Goal: Use online tool/utility: Utilize a website feature to perform a specific function

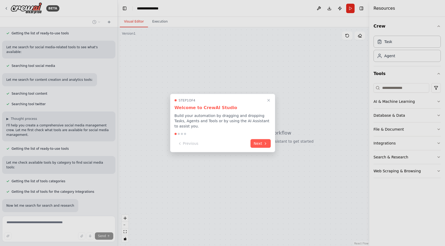
scroll to position [77, 0]
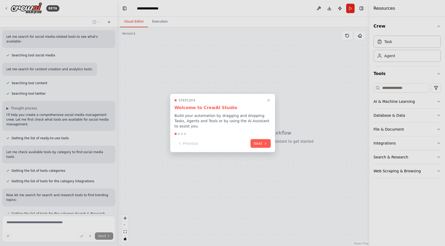
click at [270, 102] on button "Close walkthrough" at bounding box center [268, 100] width 6 height 6
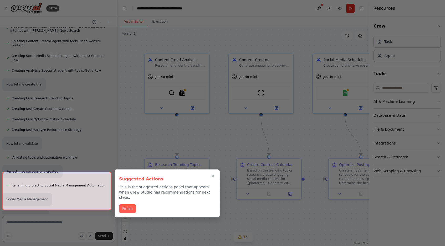
scroll to position [331, 0]
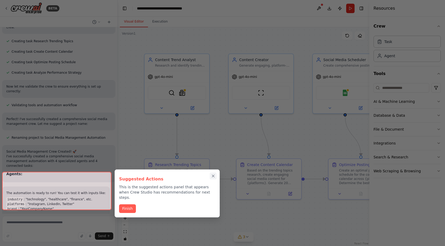
click at [216, 175] on button "Close walkthrough" at bounding box center [213, 176] width 7 height 7
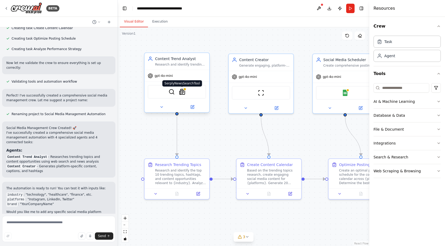
scroll to position [407, 0]
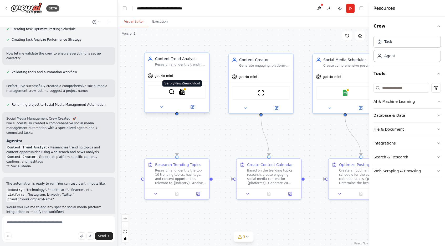
click at [182, 92] on img at bounding box center [182, 92] width 6 height 6
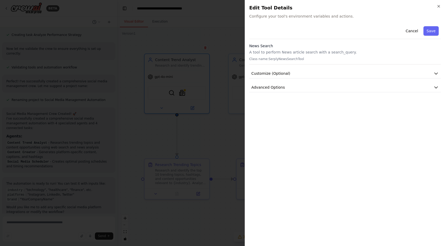
scroll to position [416, 0]
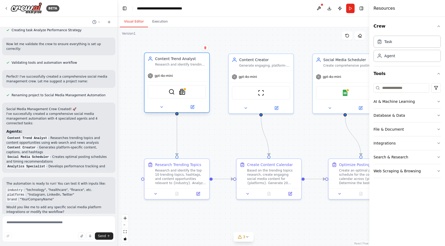
click at [169, 71] on div "gpt-4o-mini" at bounding box center [176, 76] width 65 height 12
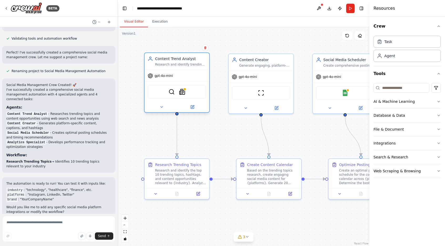
click at [171, 70] on div "gpt-4o-mini SerperDevTool SerplyNewsSearchTool" at bounding box center [176, 91] width 65 height 43
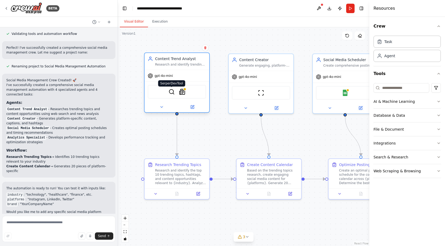
click at [172, 94] on img at bounding box center [171, 92] width 6 height 6
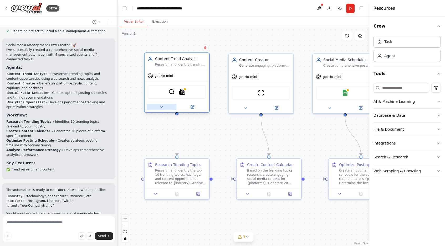
click at [154, 109] on button at bounding box center [162, 107] width 30 height 6
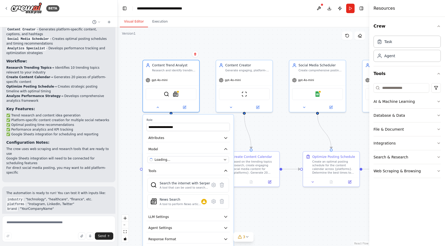
scroll to position [539, 0]
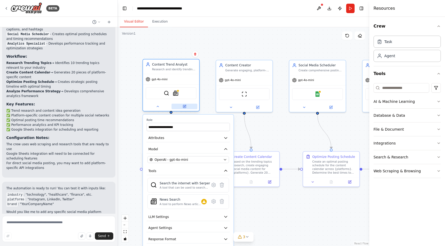
click at [183, 106] on icon at bounding box center [184, 106] width 3 height 3
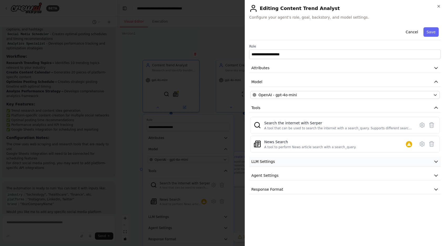
click at [281, 163] on button "LLM Settings" at bounding box center [344, 162] width 191 height 10
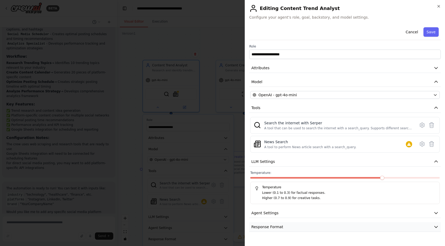
click at [285, 224] on button "Response Format" at bounding box center [344, 227] width 191 height 10
click at [414, 30] on button "Cancel" at bounding box center [411, 31] width 19 height 9
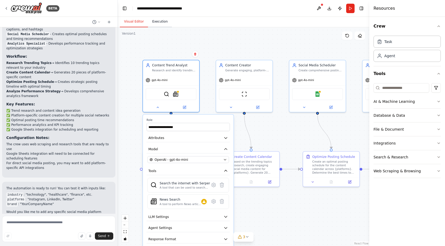
click at [154, 24] on button "Execution" at bounding box center [160, 21] width 24 height 11
click at [136, 21] on button "Visual Editor" at bounding box center [134, 21] width 28 height 11
click at [159, 227] on span "Agent Settings" at bounding box center [160, 228] width 24 height 4
click at [160, 217] on span "LLM Settings" at bounding box center [158, 217] width 20 height 4
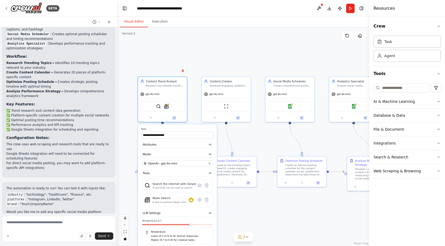
click at [226, 38] on div ".deletable-edge-delete-btn { width: 20px; height: 20px; border: 0px solid #ffff…" at bounding box center [243, 136] width 251 height 219
